Goal: Transaction & Acquisition: Purchase product/service

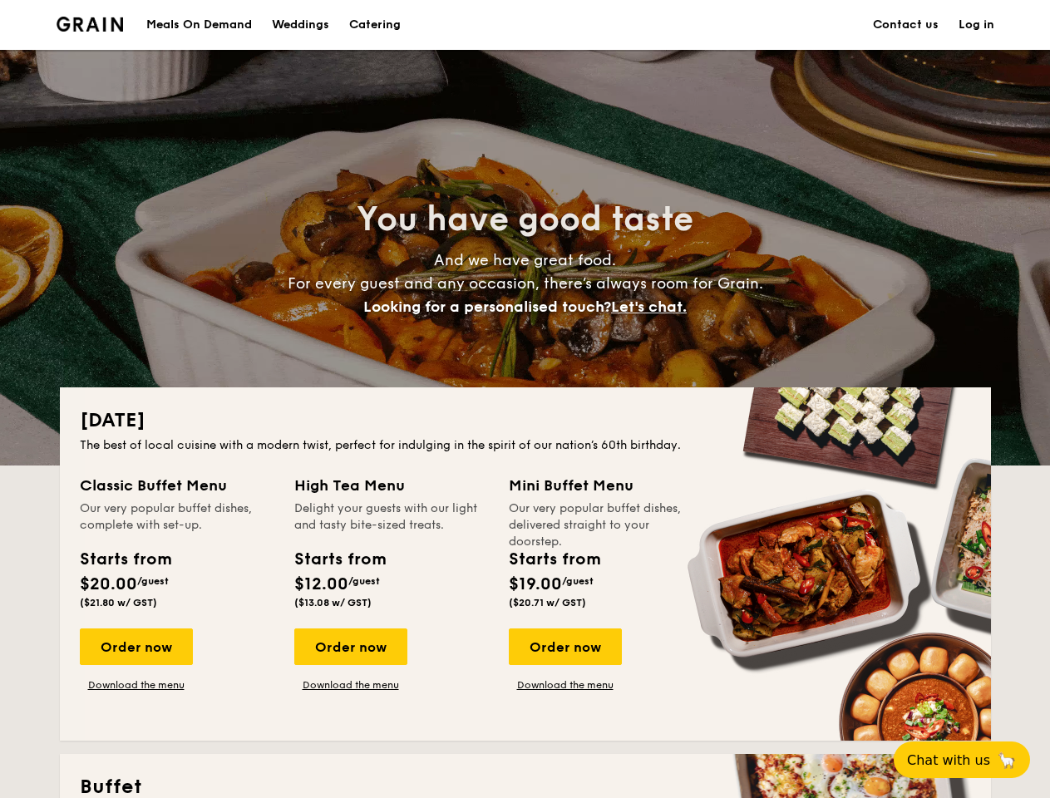
click at [525, 399] on div "[DATE] The best of local cuisine with a modern twist, perfect for indulging in …" at bounding box center [525, 563] width 931 height 353
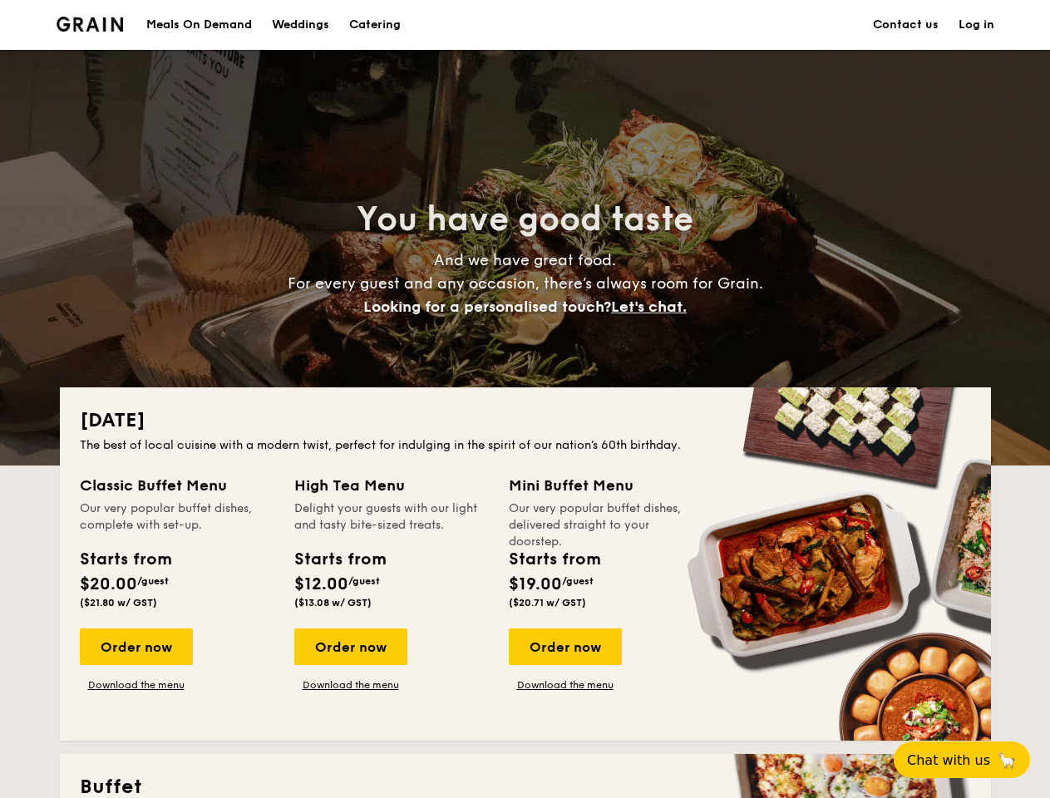
click at [976, 25] on link "Log in" at bounding box center [977, 25] width 36 height 50
click at [653, 307] on span "Let's chat." at bounding box center [649, 307] width 76 height 18
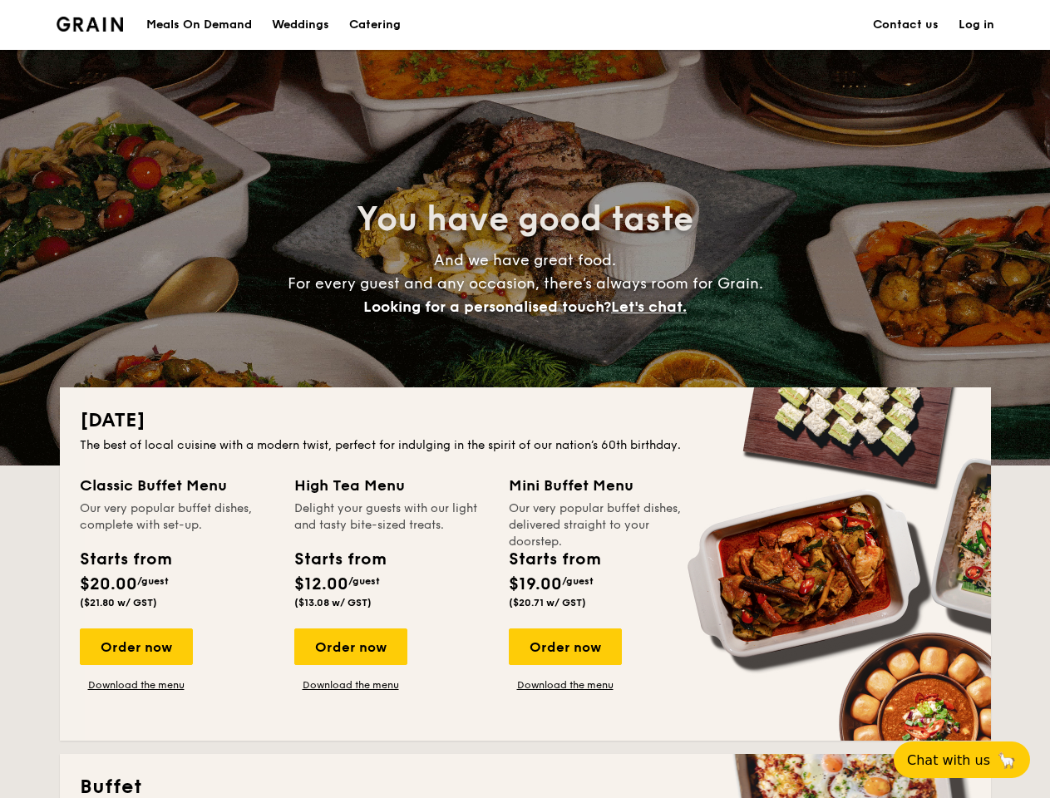
click at [136, 647] on div "Order now" at bounding box center [136, 647] width 113 height 37
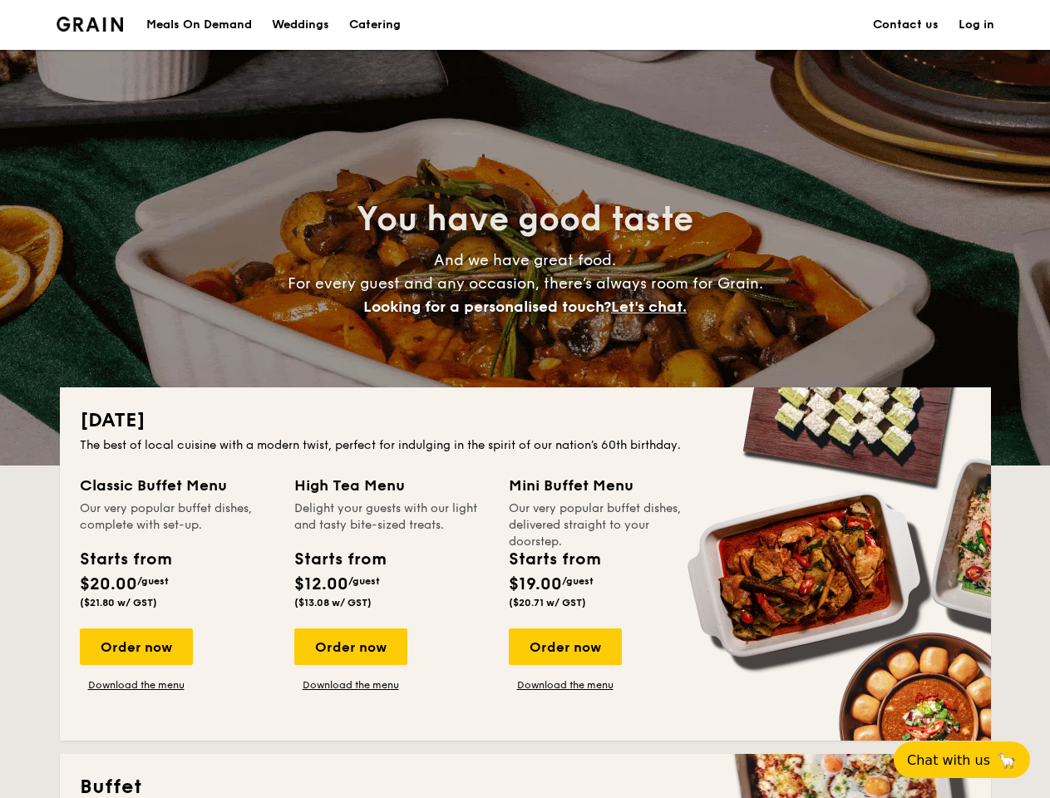
click at [350, 647] on div "Order now" at bounding box center [350, 647] width 113 height 37
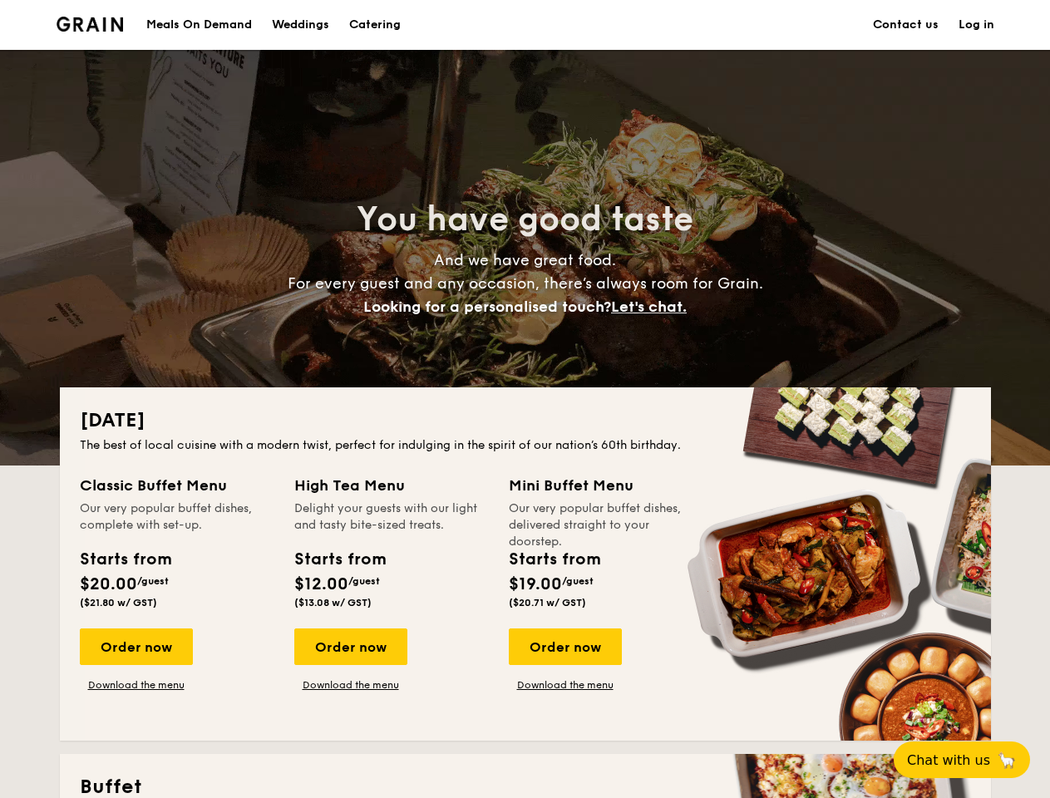
click at [565, 647] on div "Order now" at bounding box center [565, 647] width 113 height 37
click at [971, 760] on span "Chat with us" at bounding box center [948, 760] width 83 height 16
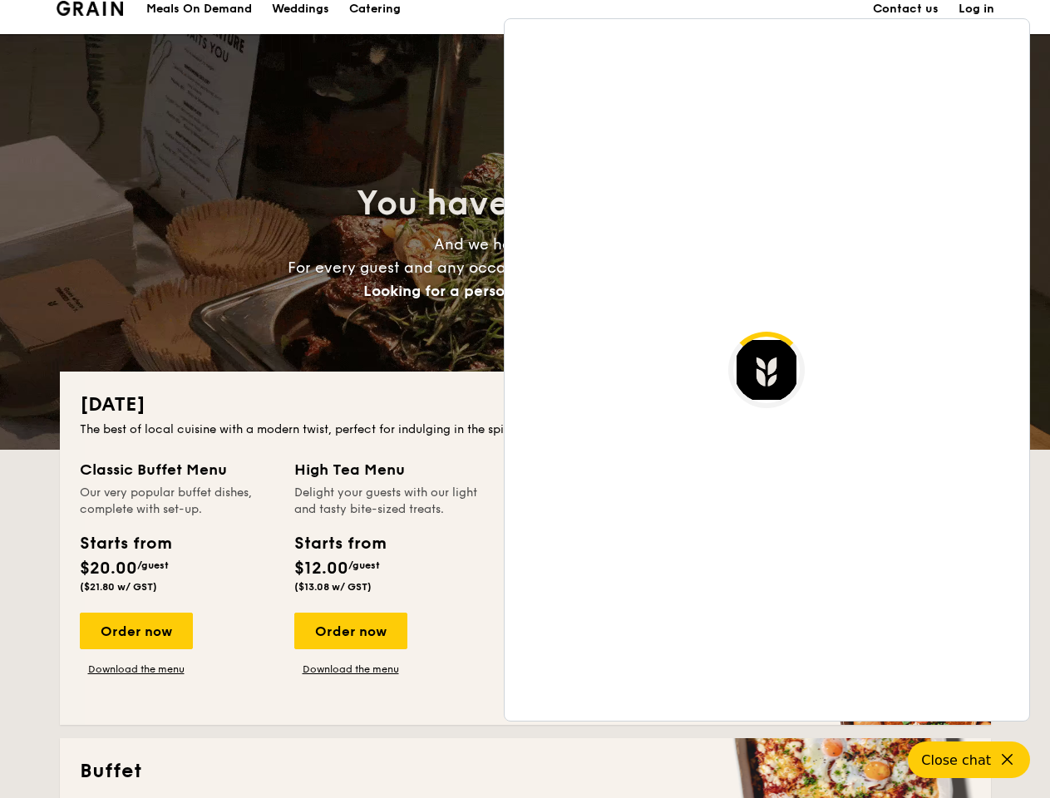
scroll to position [3220, 0]
